Goal: Task Accomplishment & Management: Complete application form

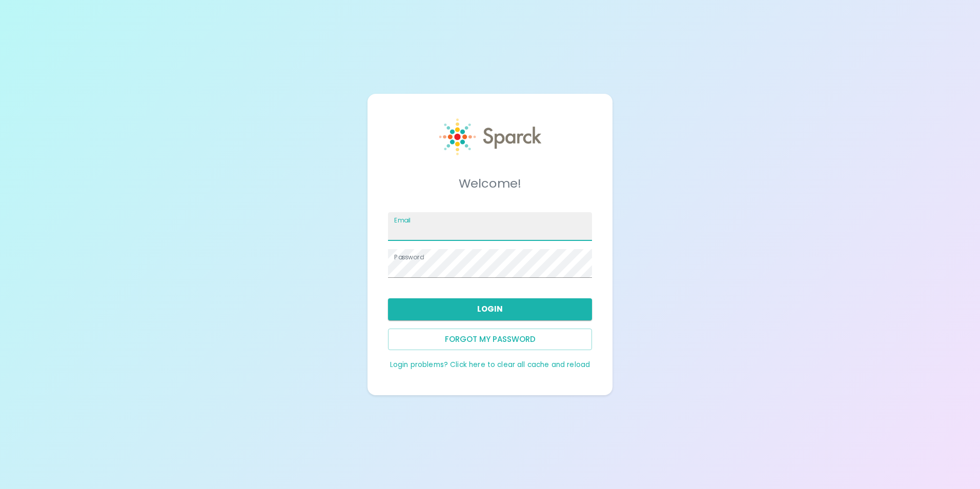
click at [429, 234] on input "Email" at bounding box center [490, 226] width 204 height 29
type input "yyansasso@sfbaycoffee.com"
click at [470, 310] on button "Login" at bounding box center [490, 309] width 204 height 22
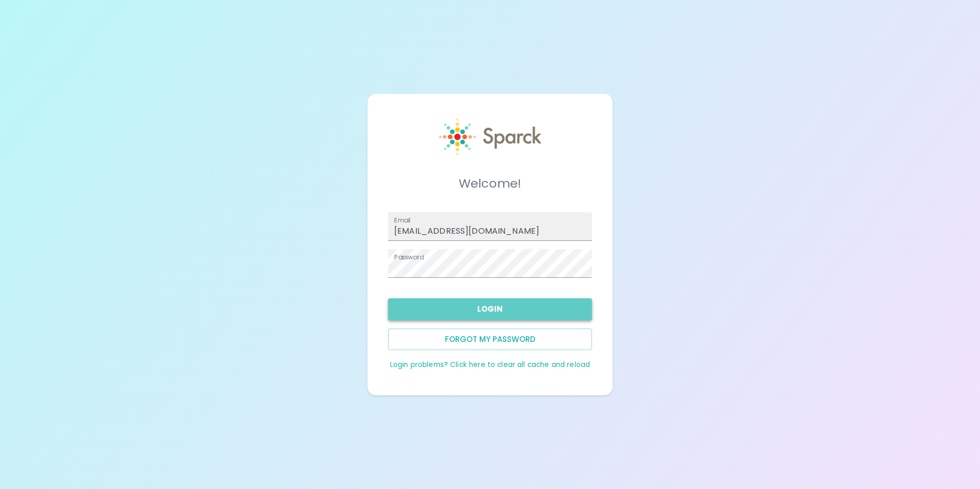
click at [492, 307] on button "Login" at bounding box center [490, 309] width 204 height 22
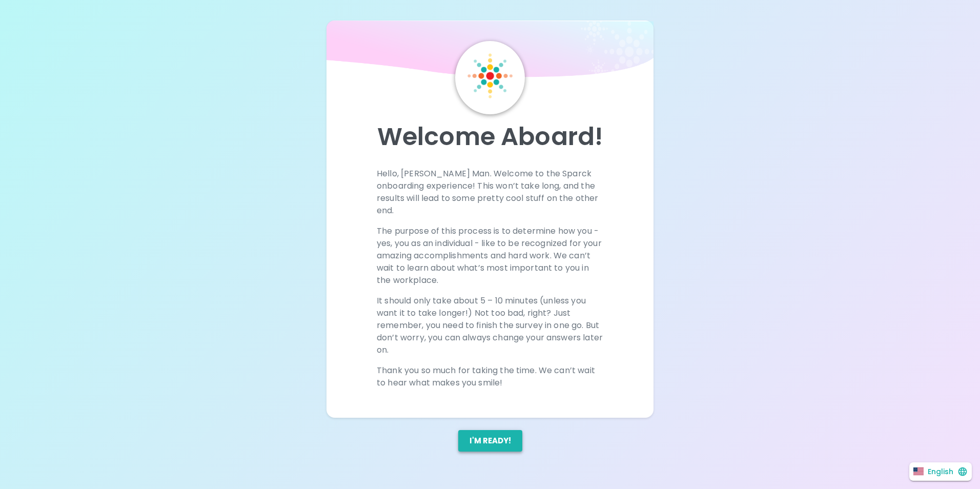
click at [500, 430] on button "I'm ready!" at bounding box center [490, 441] width 64 height 22
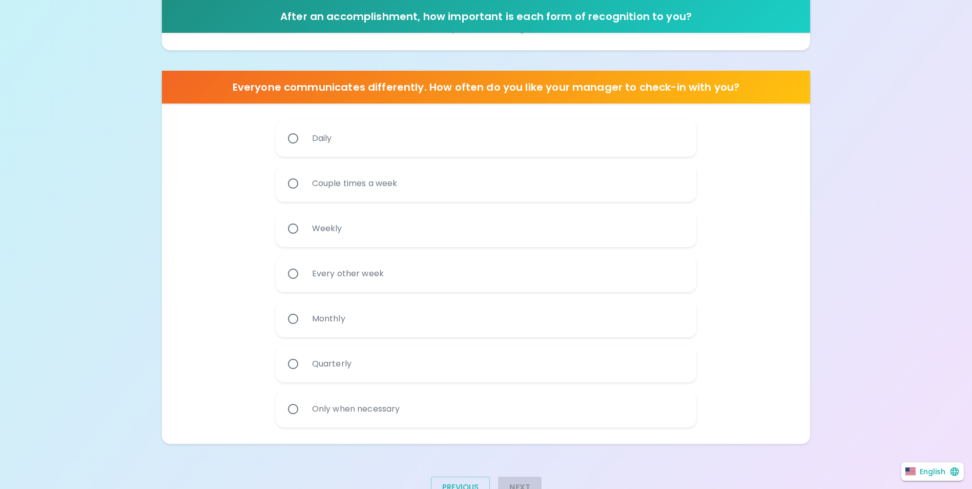
scroll to position [566, 0]
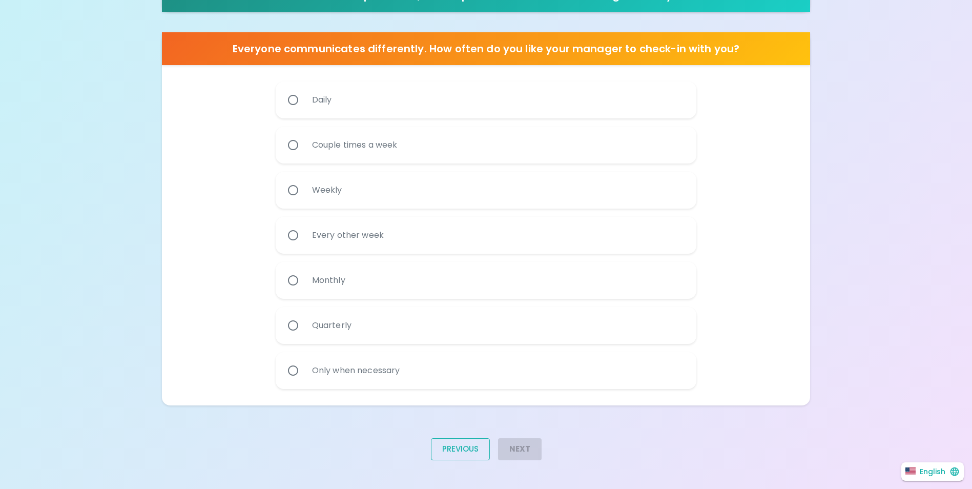
click at [451, 450] on button "Previous" at bounding box center [460, 449] width 59 height 22
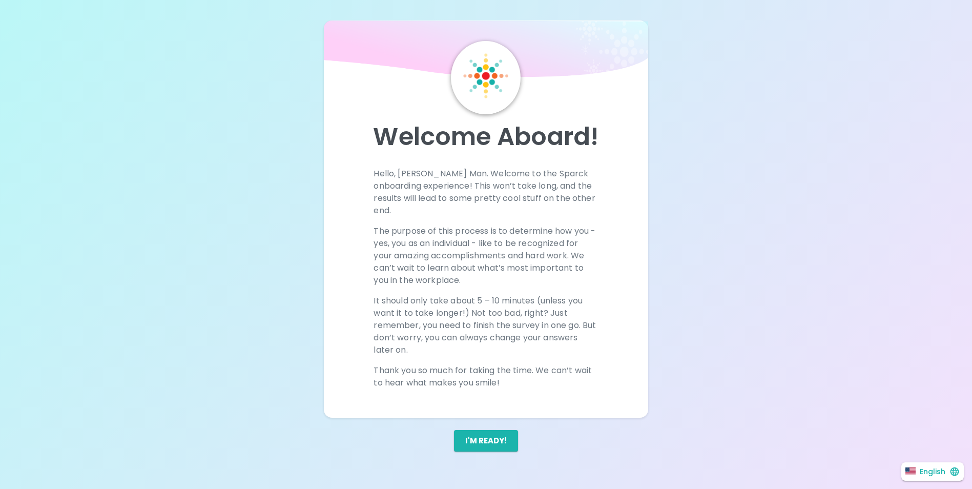
scroll to position [0, 0]
click at [513, 430] on button "I'm ready!" at bounding box center [490, 441] width 64 height 22
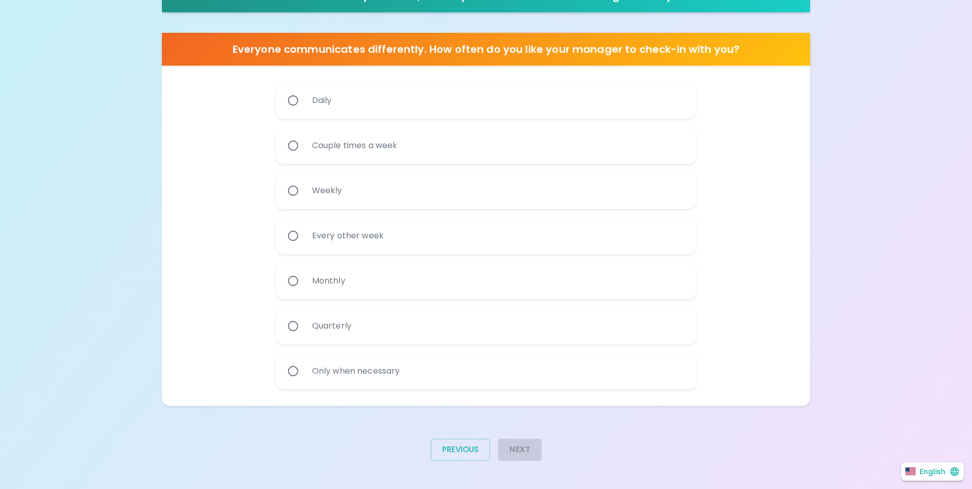
scroll to position [566, 0]
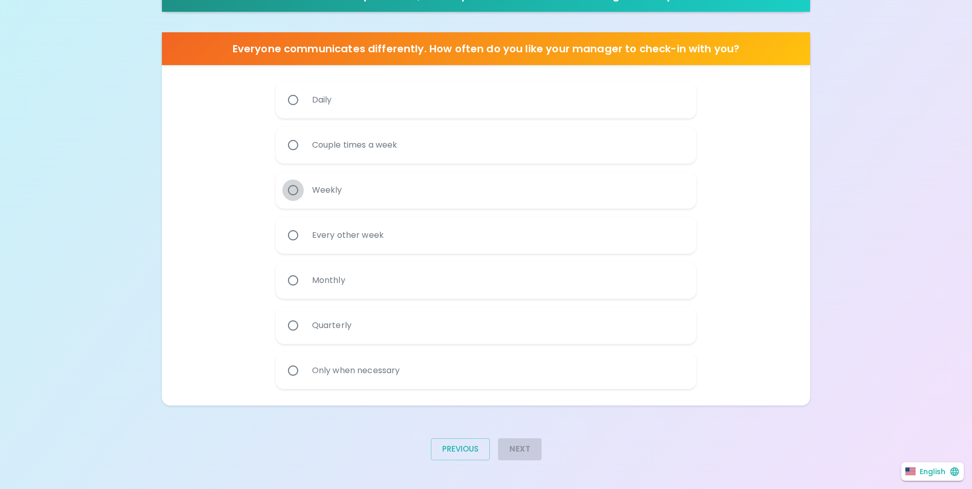
click at [293, 190] on input "Weekly" at bounding box center [293, 190] width 22 height 22
radio input "true"
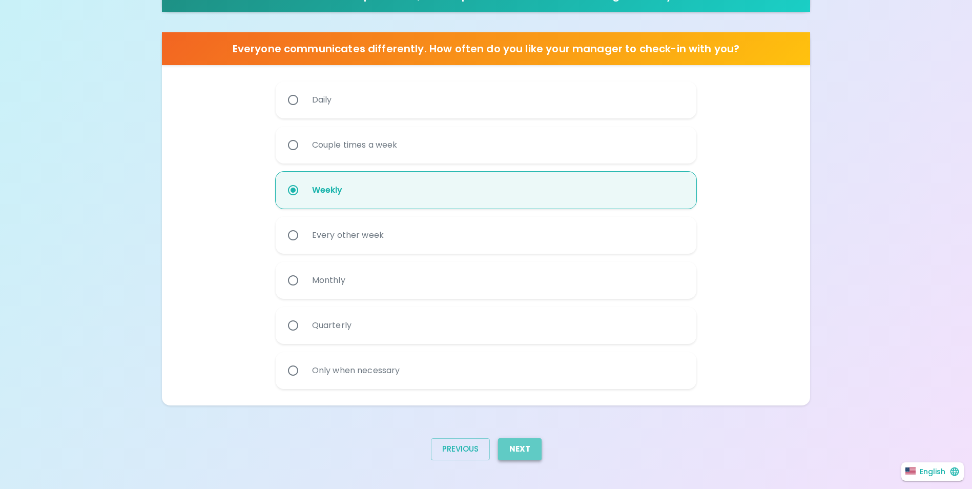
click at [526, 444] on button "Next" at bounding box center [520, 449] width 44 height 22
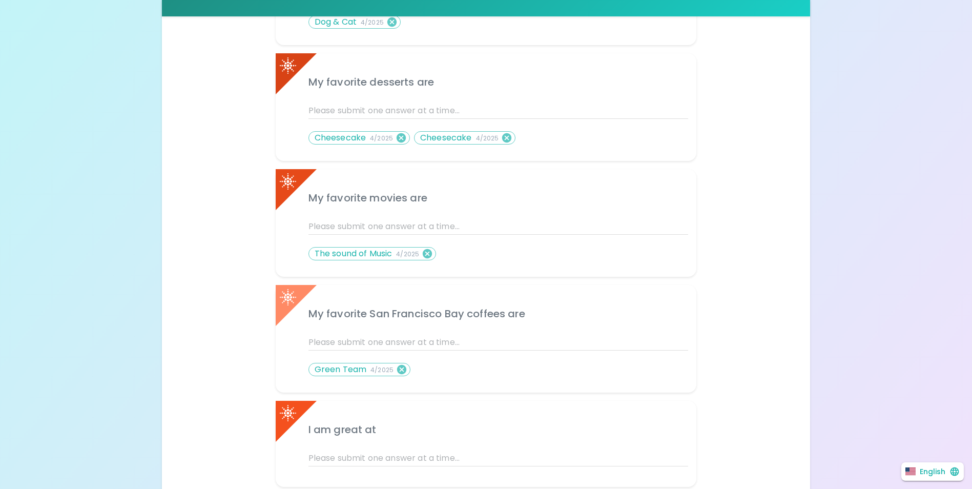
scroll to position [449, 0]
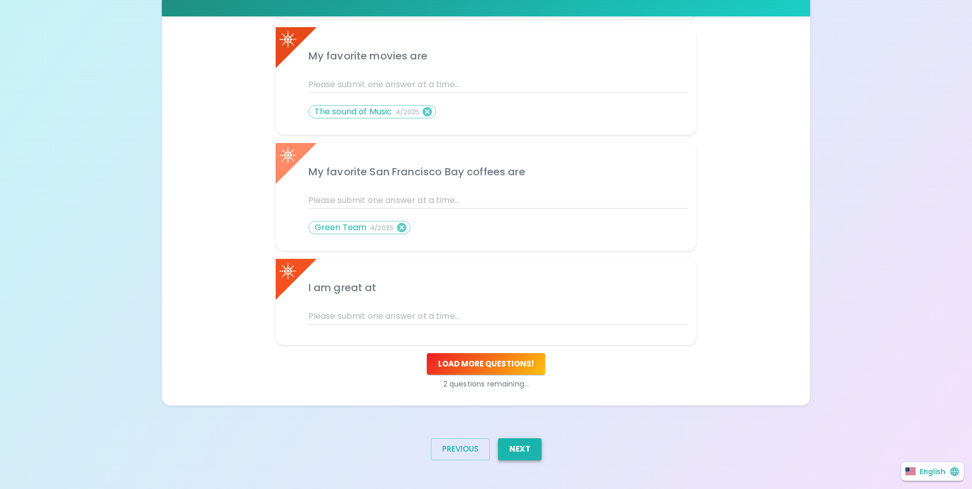
click at [535, 455] on button "Next" at bounding box center [520, 449] width 44 height 22
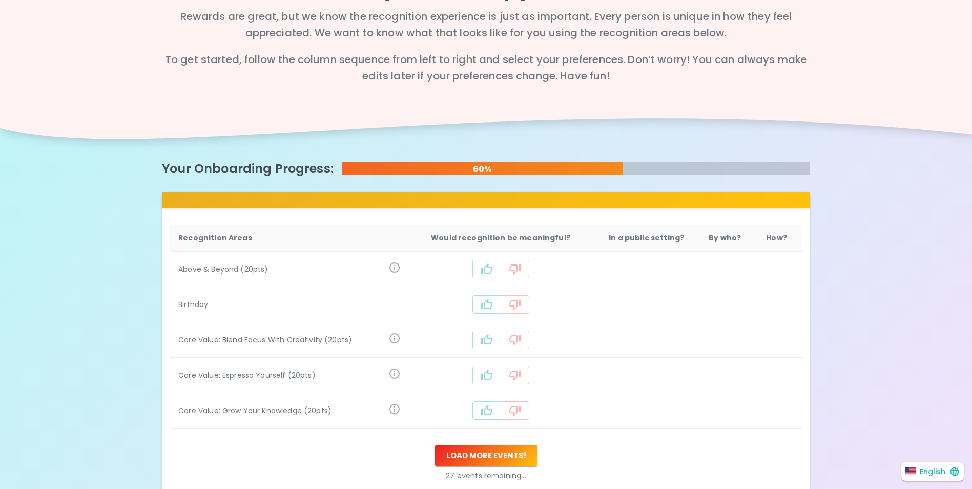
scroll to position [0, 0]
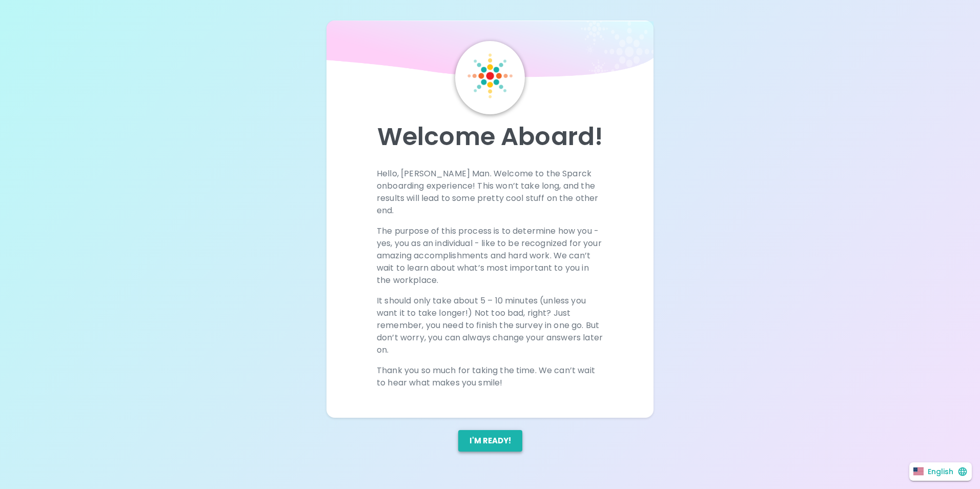
click at [484, 430] on button "I'm ready!" at bounding box center [490, 441] width 64 height 22
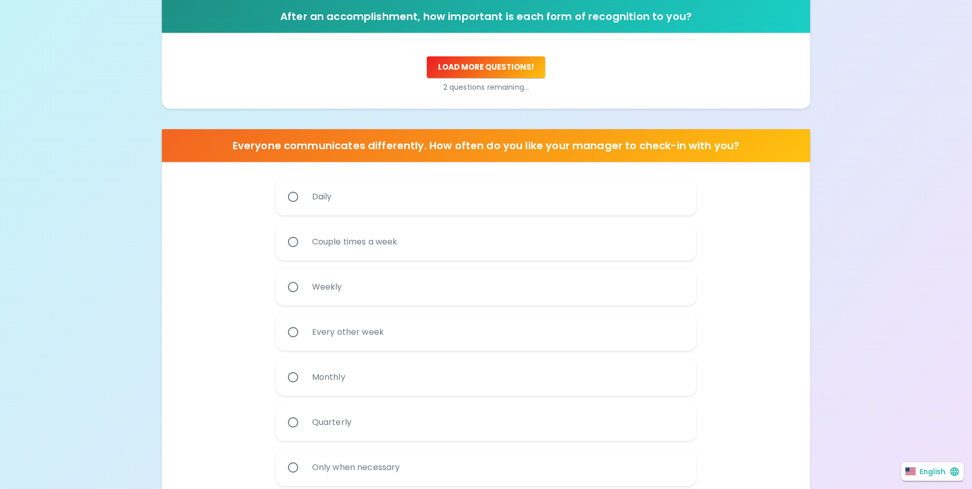
scroll to position [361, 0]
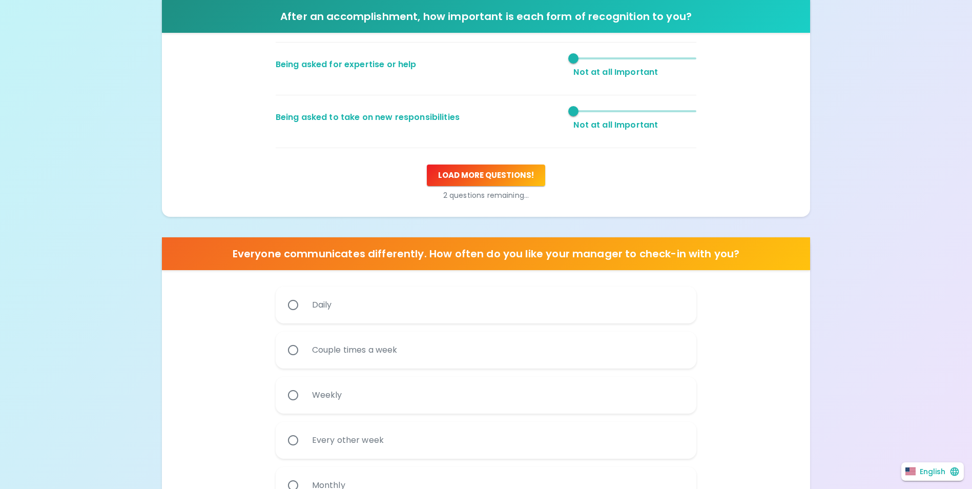
click at [290, 394] on input "Weekly" at bounding box center [293, 395] width 22 height 22
radio input "true"
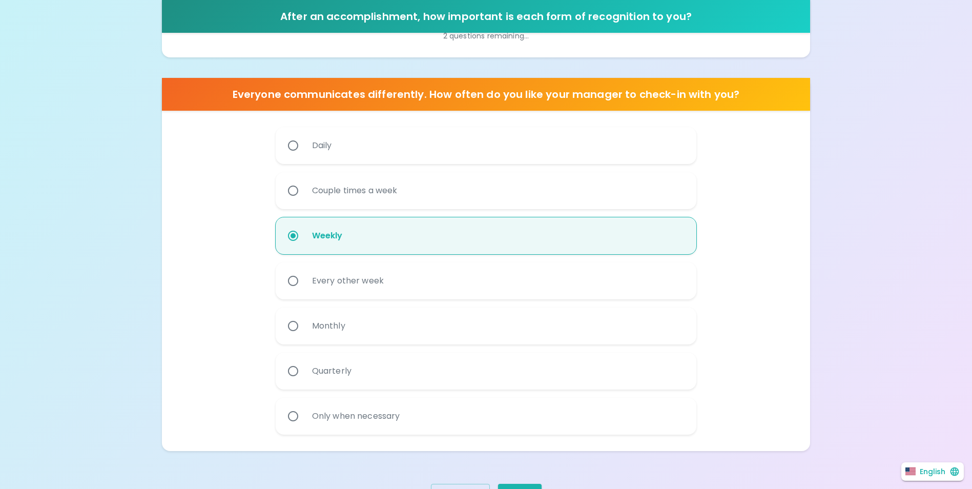
scroll to position [566, 0]
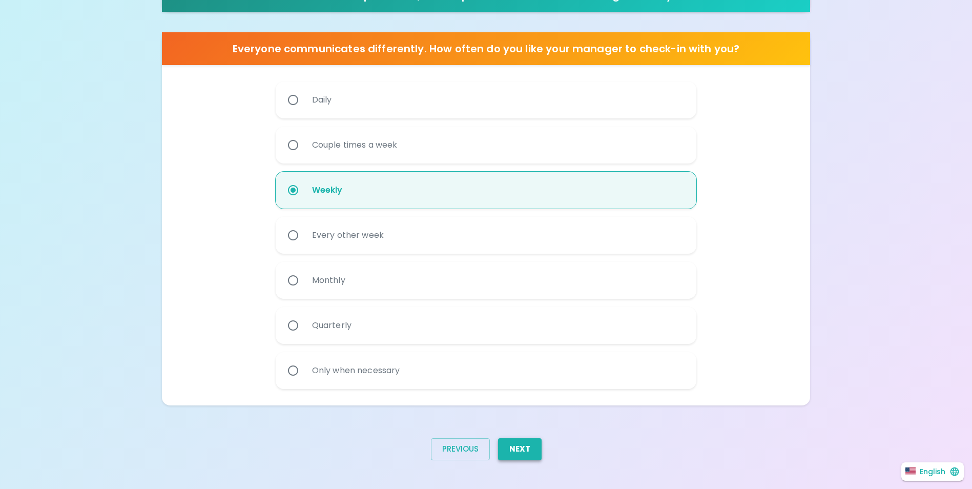
click at [524, 450] on button "Next" at bounding box center [520, 449] width 44 height 22
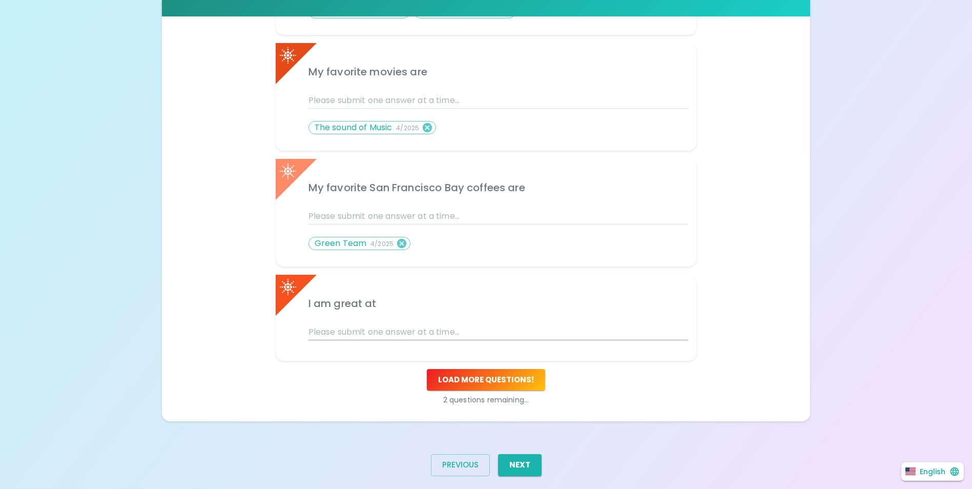
scroll to position [449, 0]
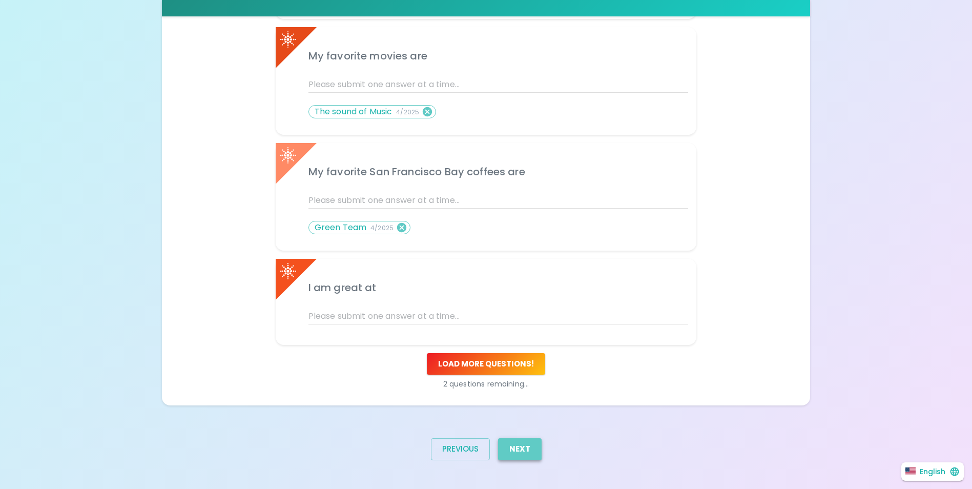
click at [515, 446] on button "Next" at bounding box center [520, 449] width 44 height 22
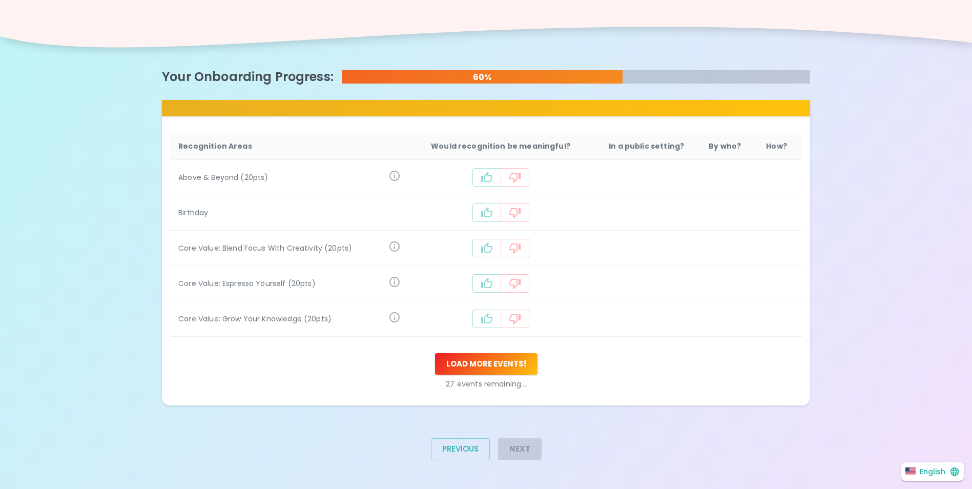
click at [523, 443] on div "Next" at bounding box center [516, 453] width 52 height 46
click at [510, 367] on button "Load more events !" at bounding box center [486, 364] width 102 height 22
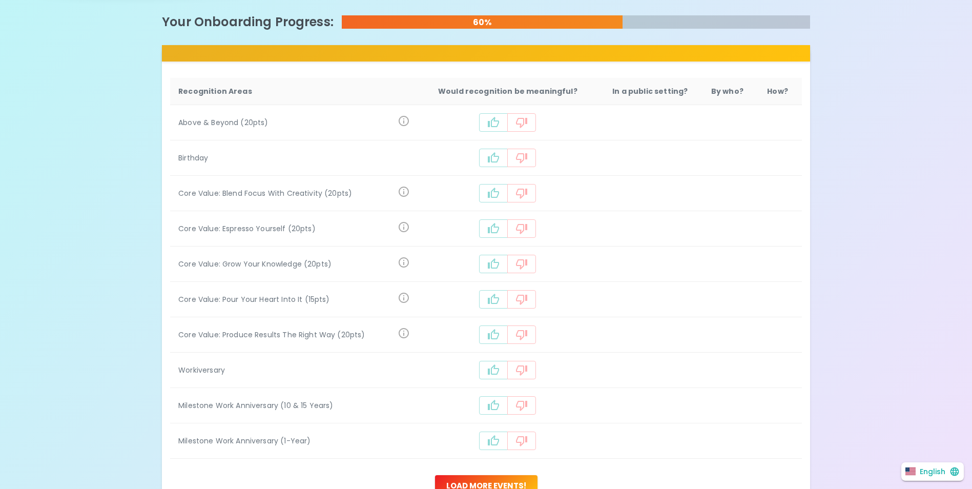
scroll to position [303, 0]
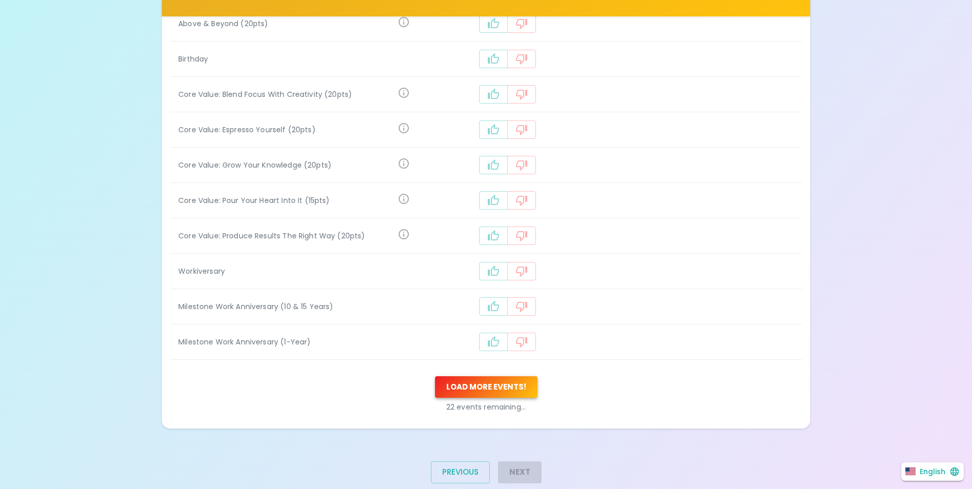
click at [515, 381] on button "Load more events !" at bounding box center [486, 387] width 102 height 22
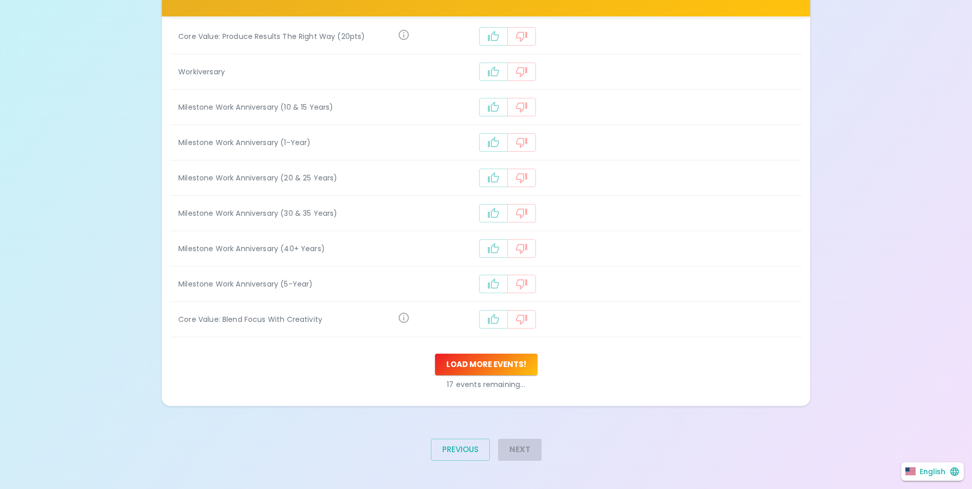
scroll to position [503, 0]
click at [519, 371] on button "Load more events !" at bounding box center [486, 364] width 102 height 22
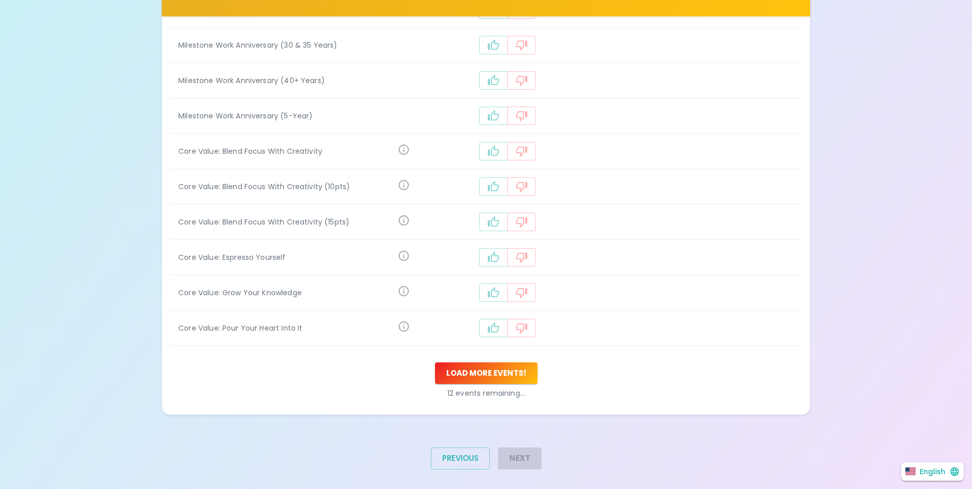
scroll to position [679, 0]
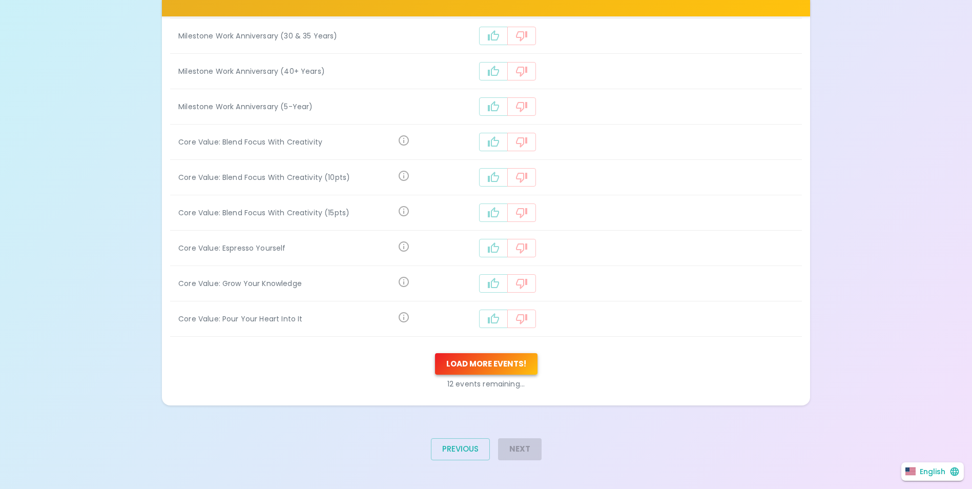
click at [521, 370] on button "Load more events !" at bounding box center [486, 364] width 102 height 22
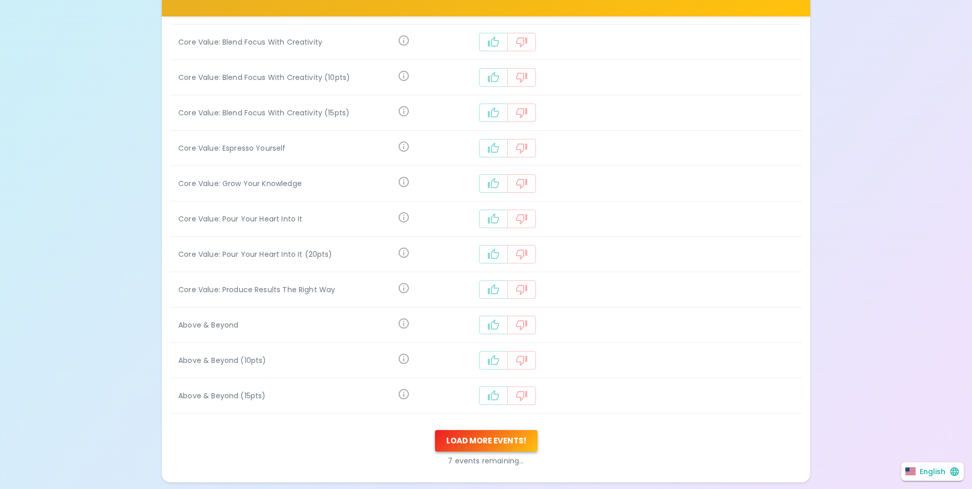
scroll to position [856, 0]
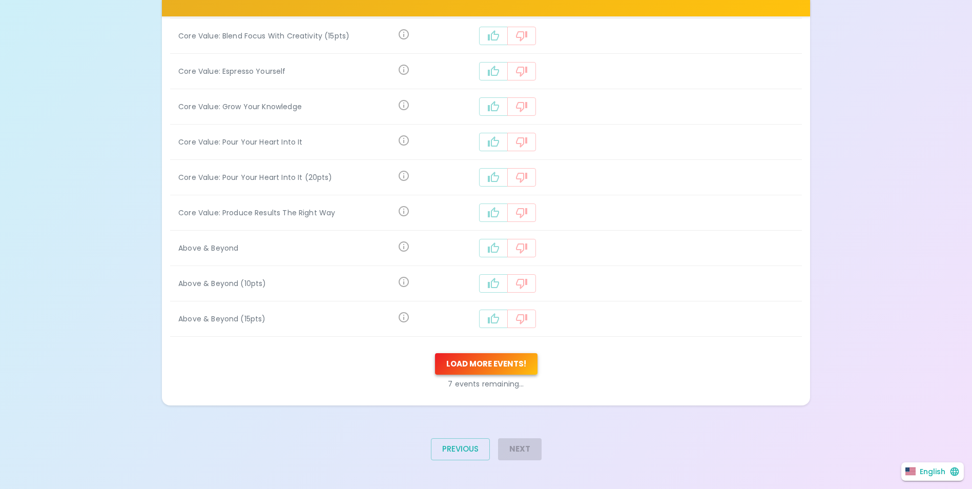
click at [517, 366] on button "Load more events !" at bounding box center [486, 364] width 102 height 22
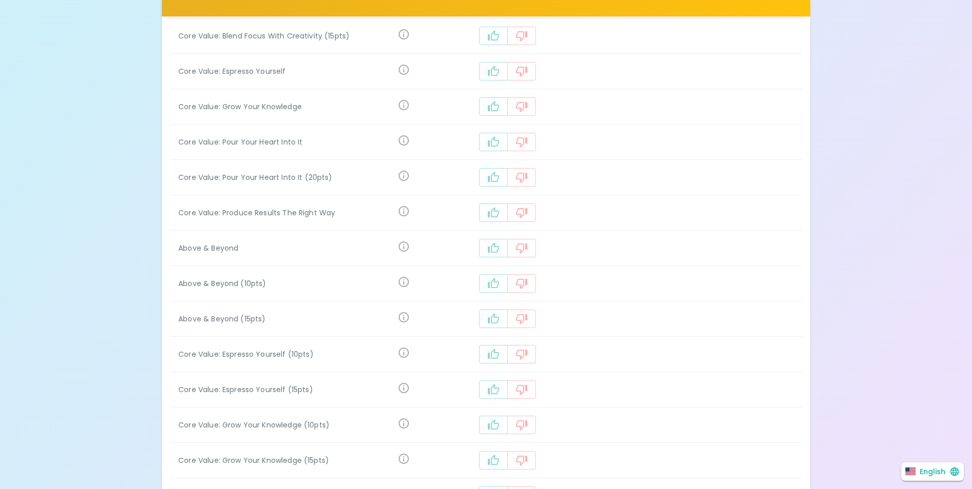
scroll to position [1033, 0]
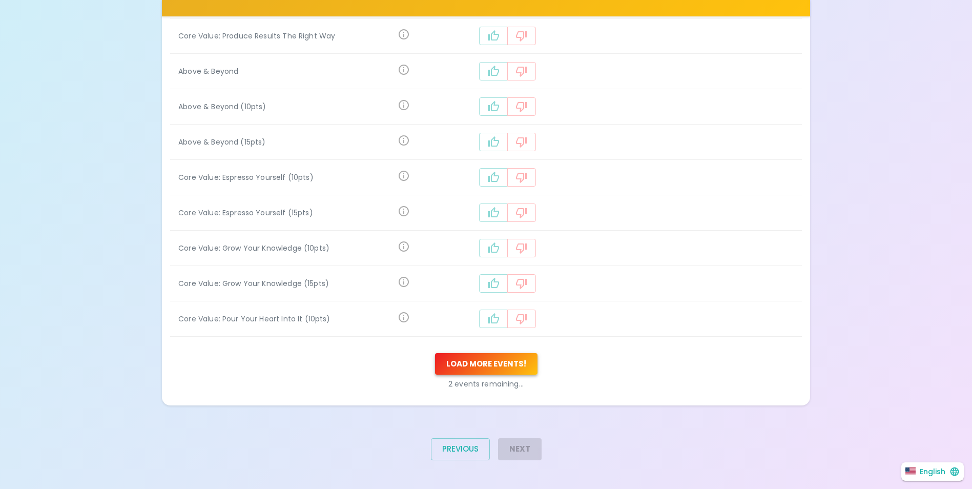
click at [518, 362] on button "Load more events !" at bounding box center [486, 364] width 102 height 22
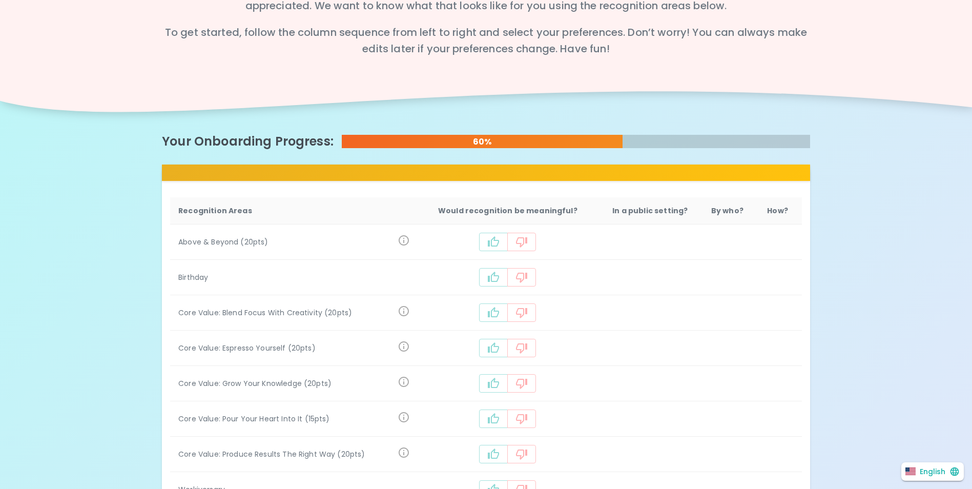
scroll to position [0, 0]
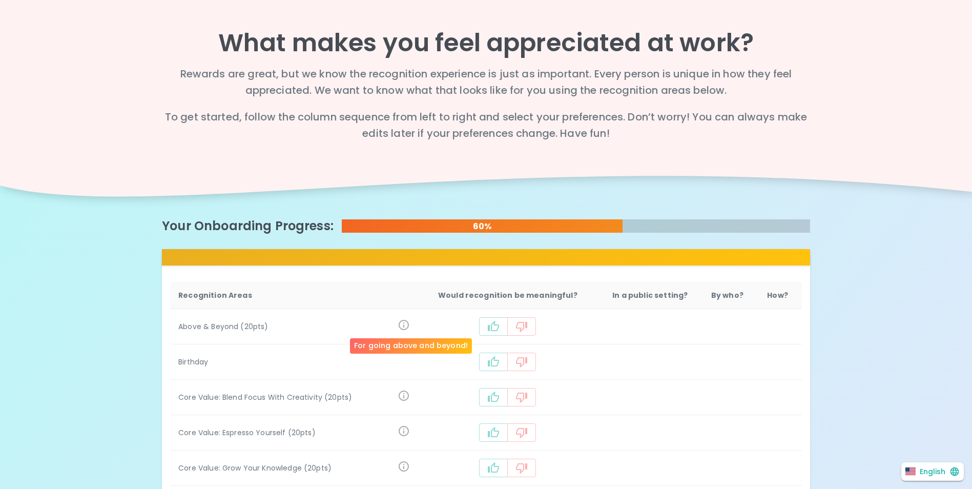
click at [410, 328] on icon "For going above and beyond!" at bounding box center [404, 325] width 12 height 12
